Goal: Register for event/course

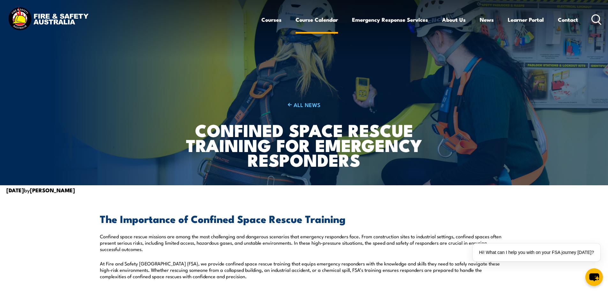
click at [324, 19] on link "Course Calendar" at bounding box center [316, 19] width 42 height 17
click at [315, 23] on link "Course Calendar" at bounding box center [316, 19] width 42 height 17
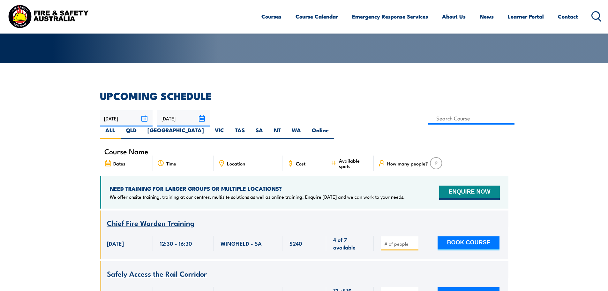
scroll to position [128, 0]
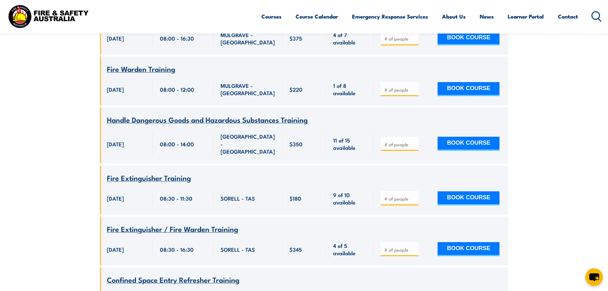
scroll to position [2328, 0]
